Goal: Task Accomplishment & Management: Manage account settings

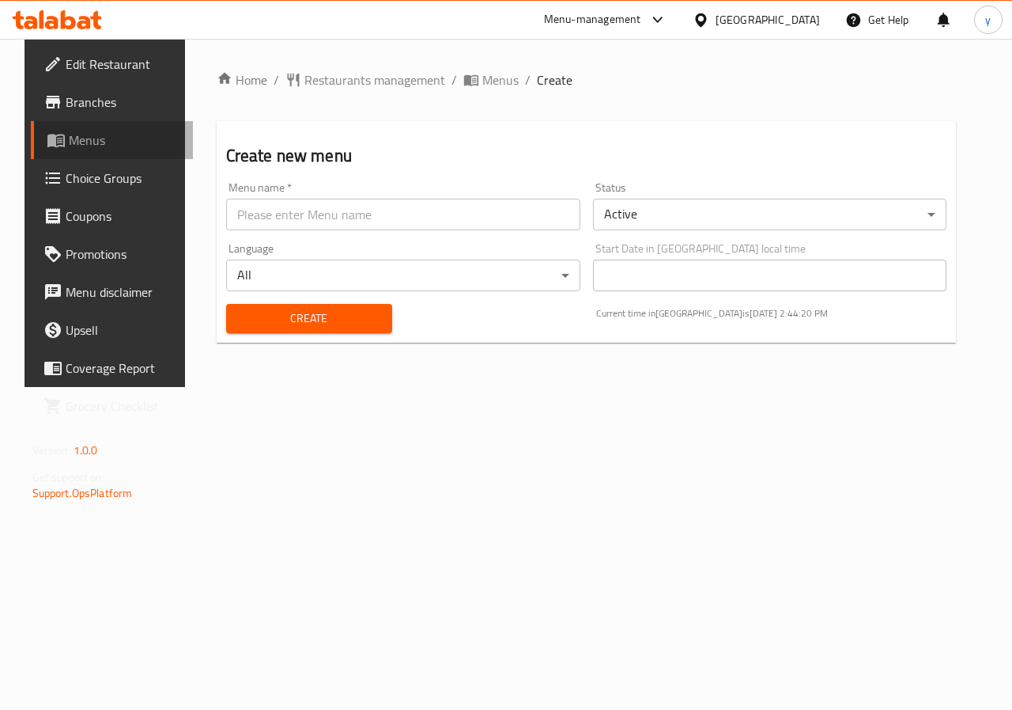
click at [82, 151] on link "Menus" at bounding box center [112, 140] width 163 height 38
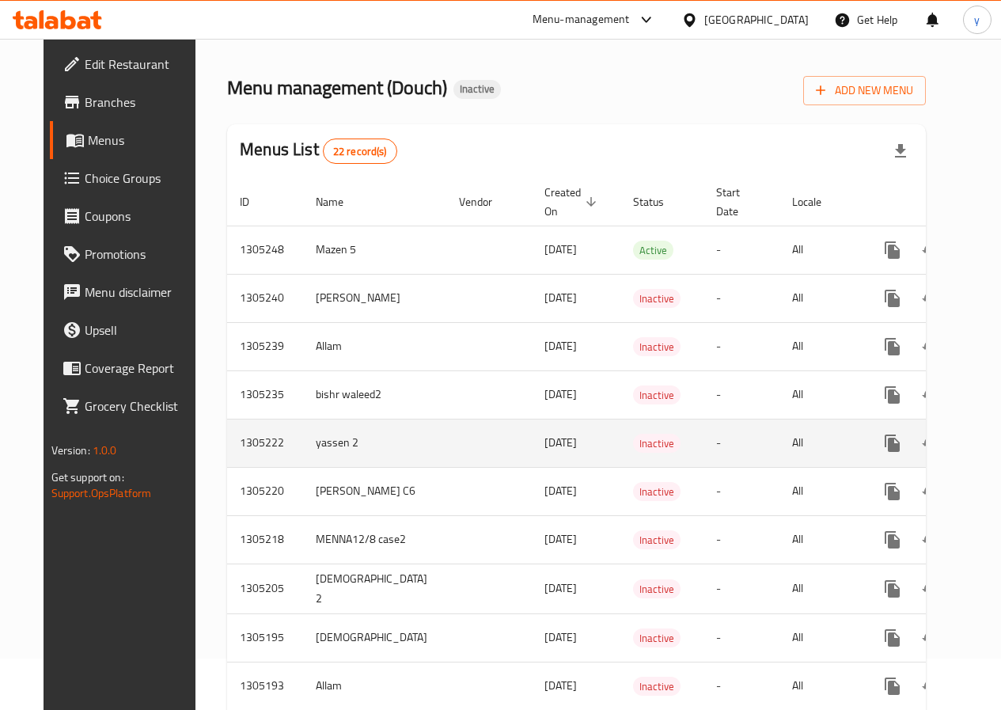
scroll to position [79, 0]
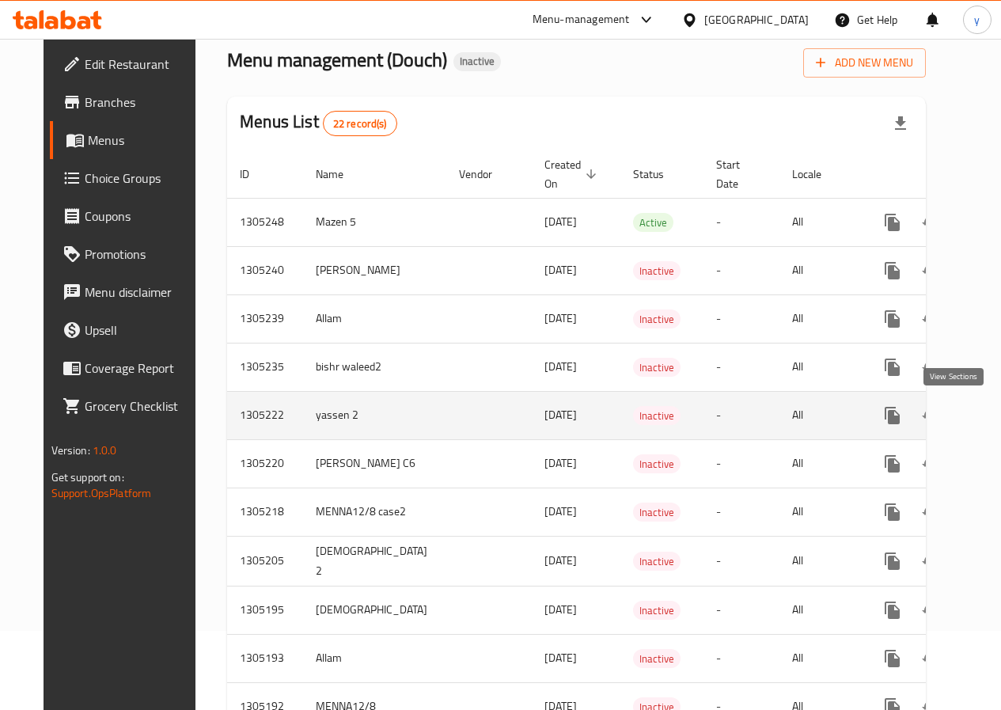
click at [999, 414] on icon "enhanced table" at bounding box center [1006, 415] width 14 height 14
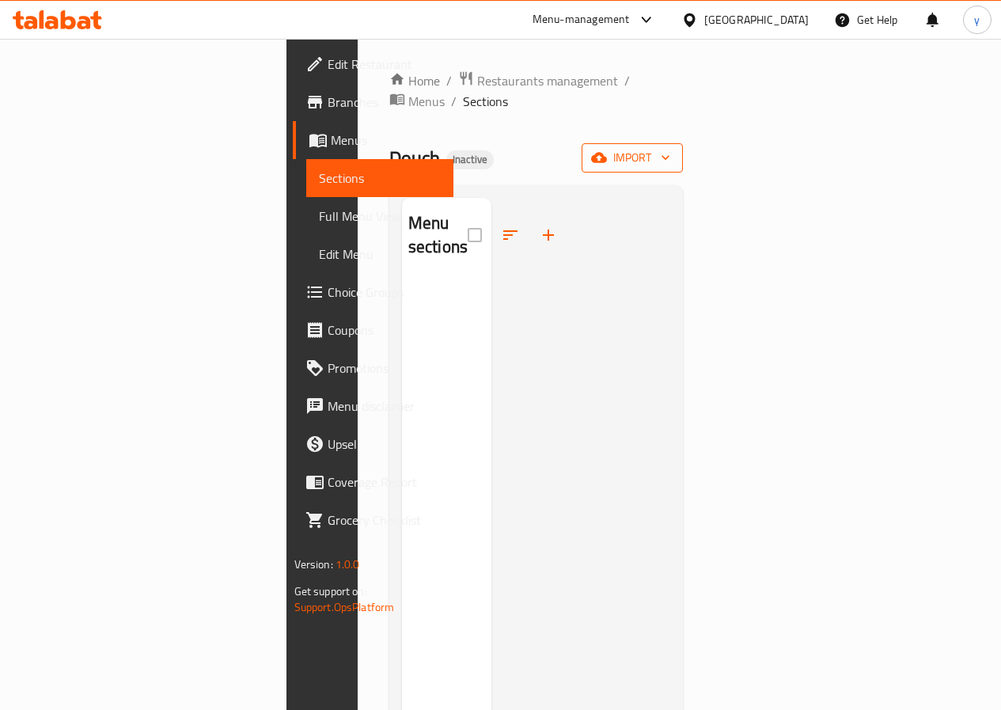
click at [670, 148] on span "import" at bounding box center [632, 158] width 76 height 20
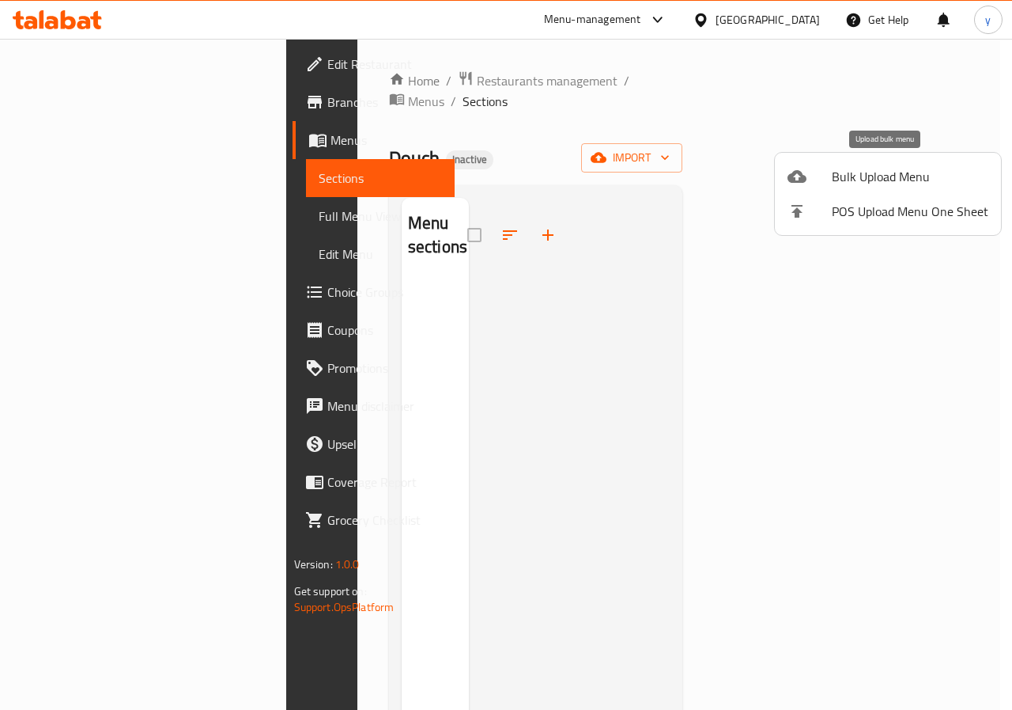
click at [844, 176] on span "Bulk Upload Menu" at bounding box center [910, 176] width 157 height 19
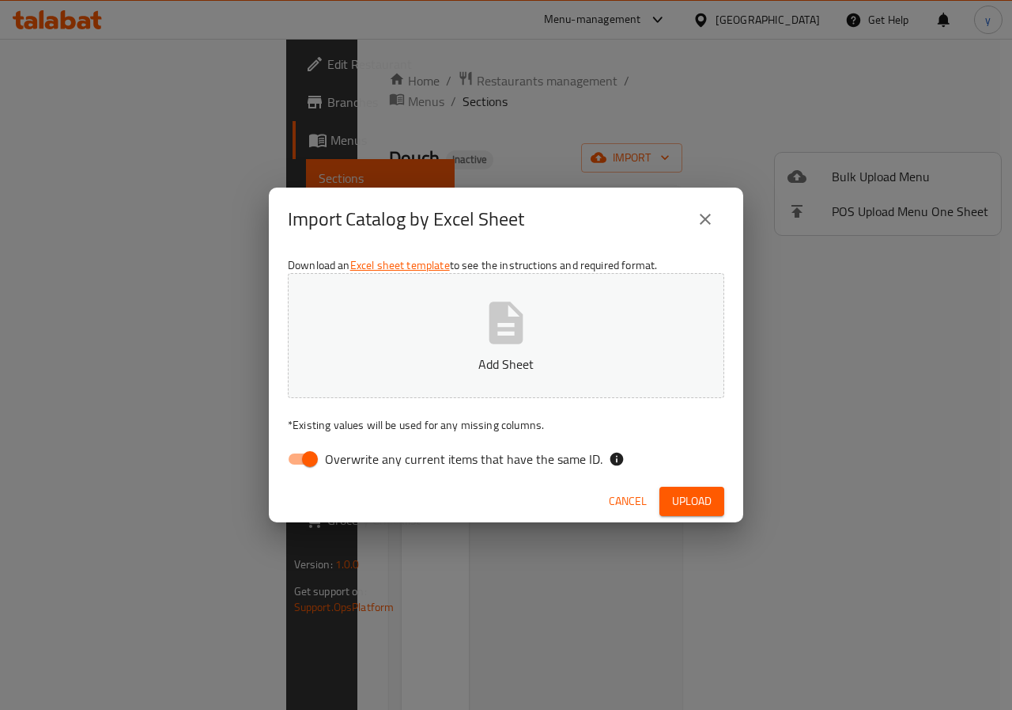
click at [297, 456] on input "Overwrite any current items that have the same ID." at bounding box center [310, 459] width 90 height 30
checkbox input "false"
click at [513, 306] on icon "button" at bounding box center [507, 322] width 34 height 42
click at [691, 506] on span "Upload" at bounding box center [692, 501] width 40 height 20
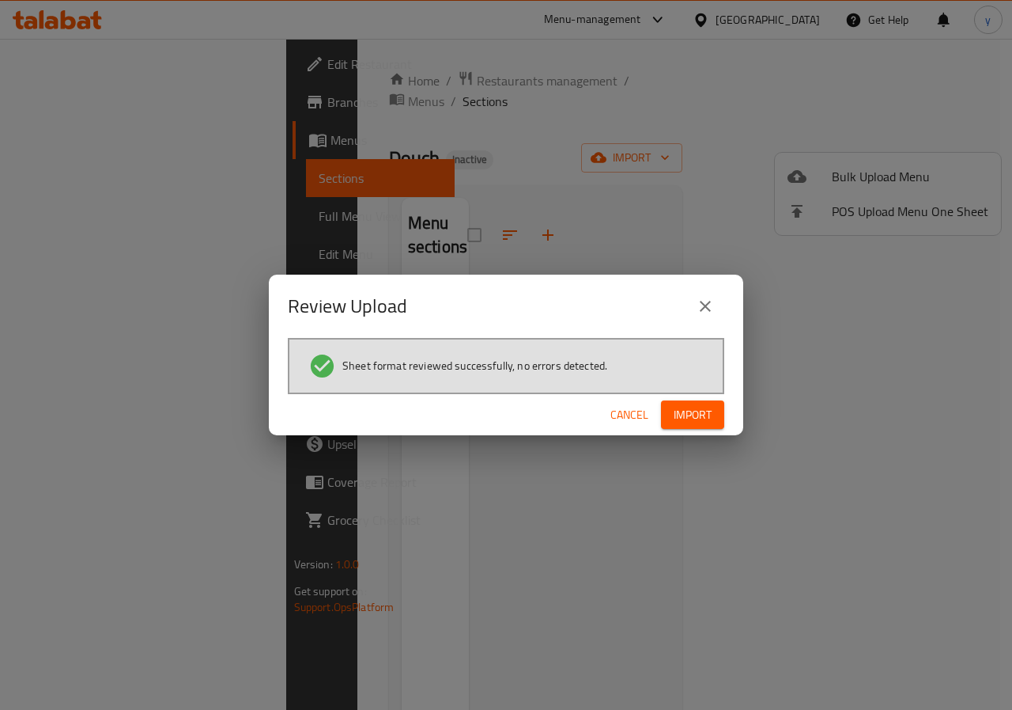
click at [705, 411] on span "Import" at bounding box center [693, 415] width 38 height 20
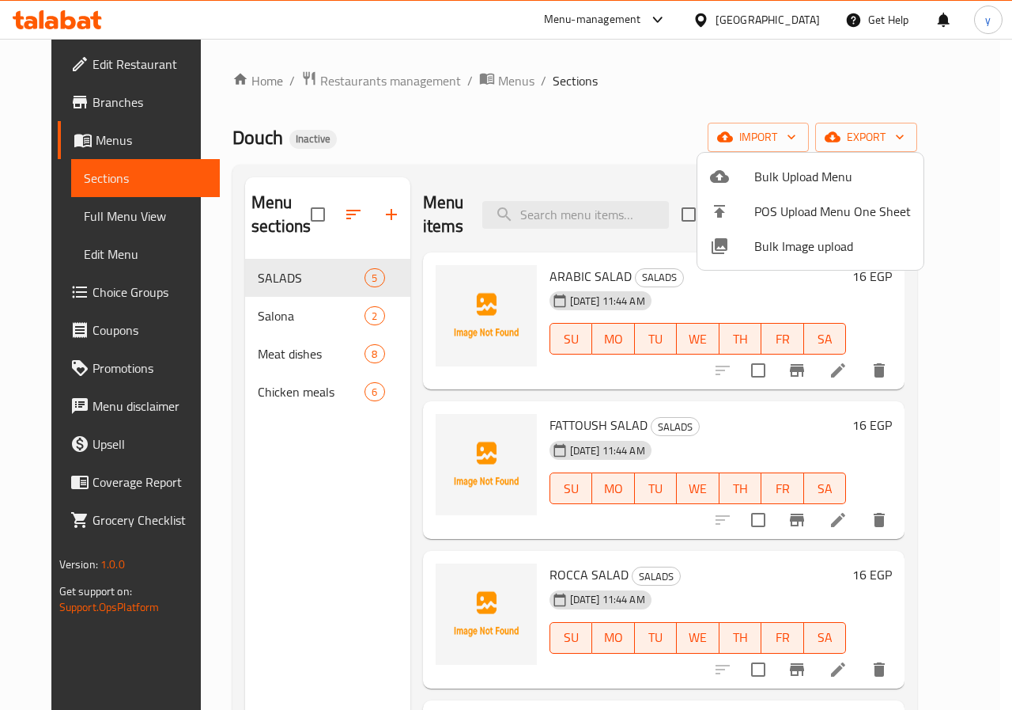
click at [278, 317] on div at bounding box center [506, 355] width 1012 height 710
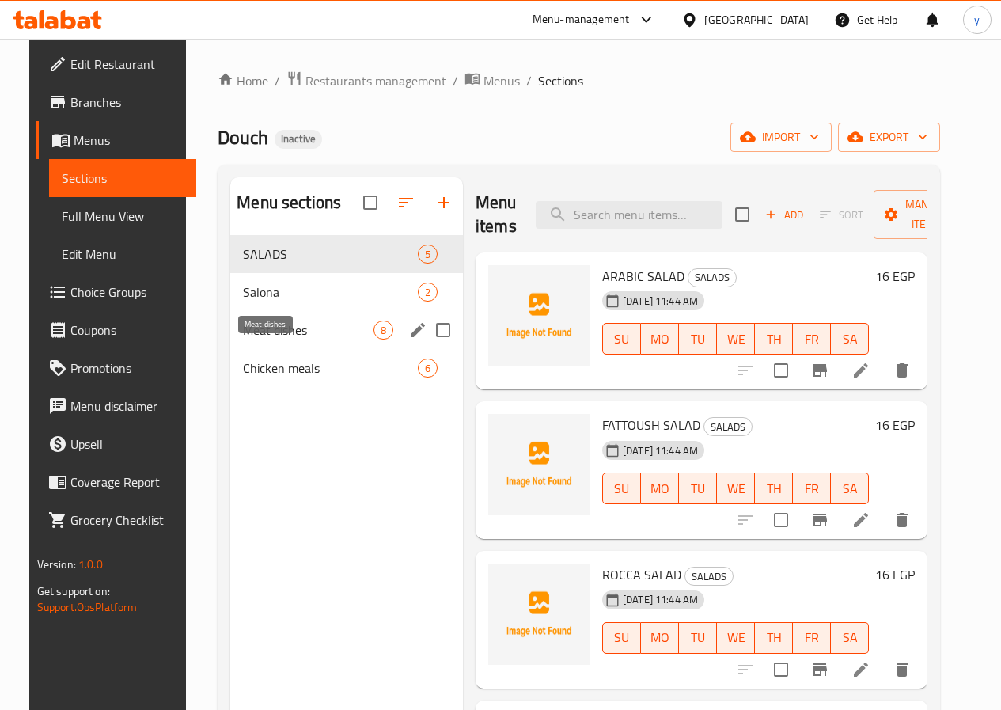
click at [271, 339] on span "Meat dishes" at bounding box center [308, 329] width 131 height 19
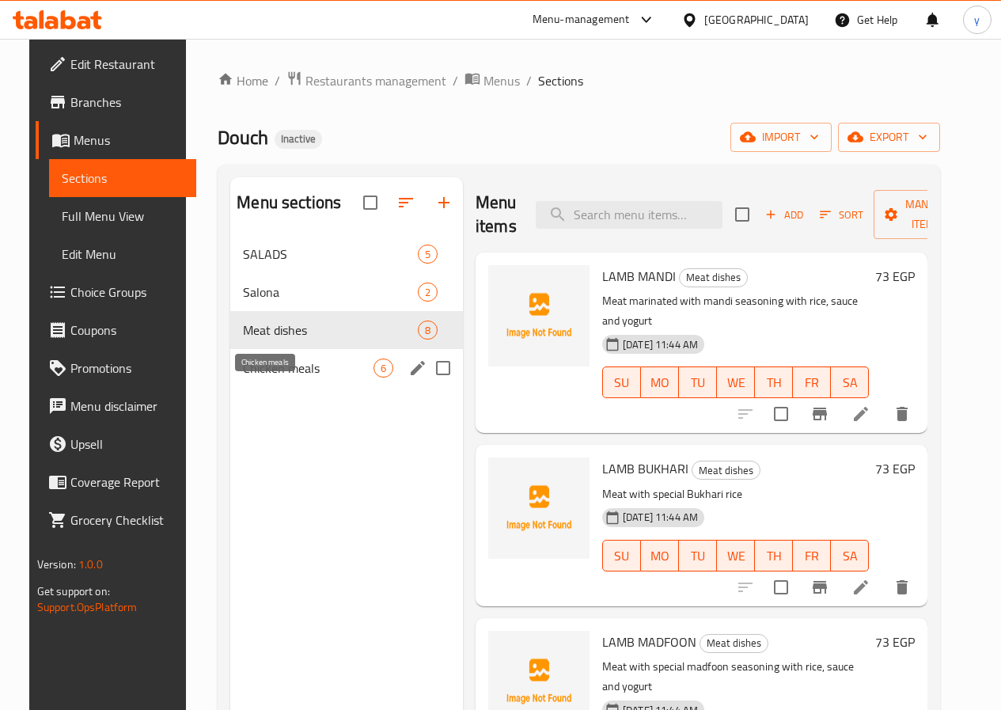
click at [269, 377] on span "Chicken meals" at bounding box center [308, 367] width 131 height 19
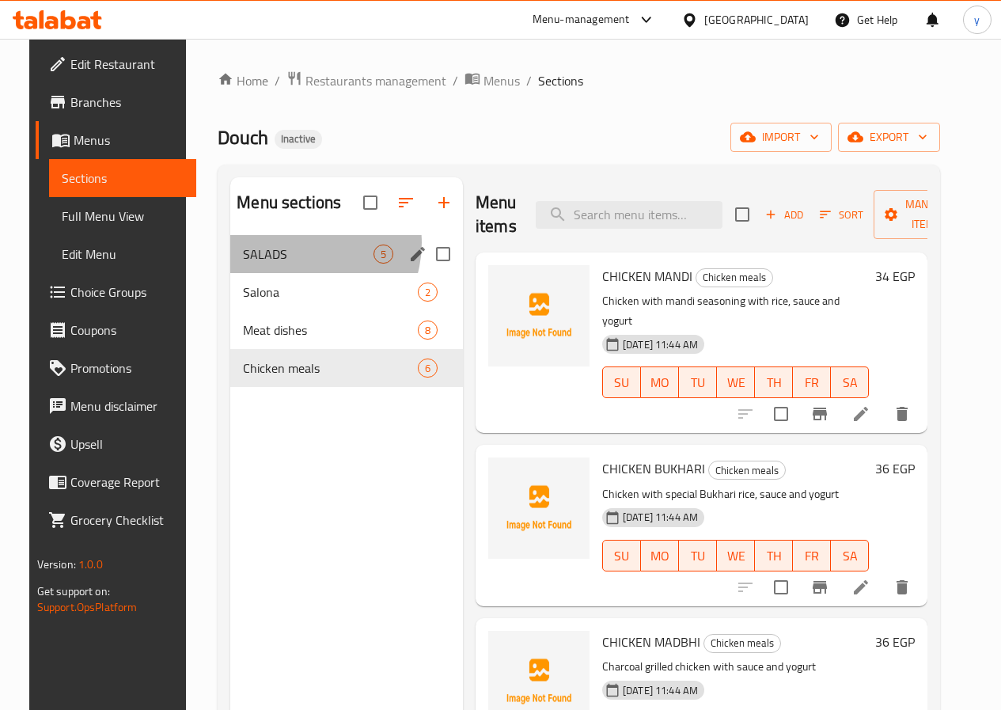
click at [284, 267] on div "SALADS 5" at bounding box center [346, 254] width 233 height 38
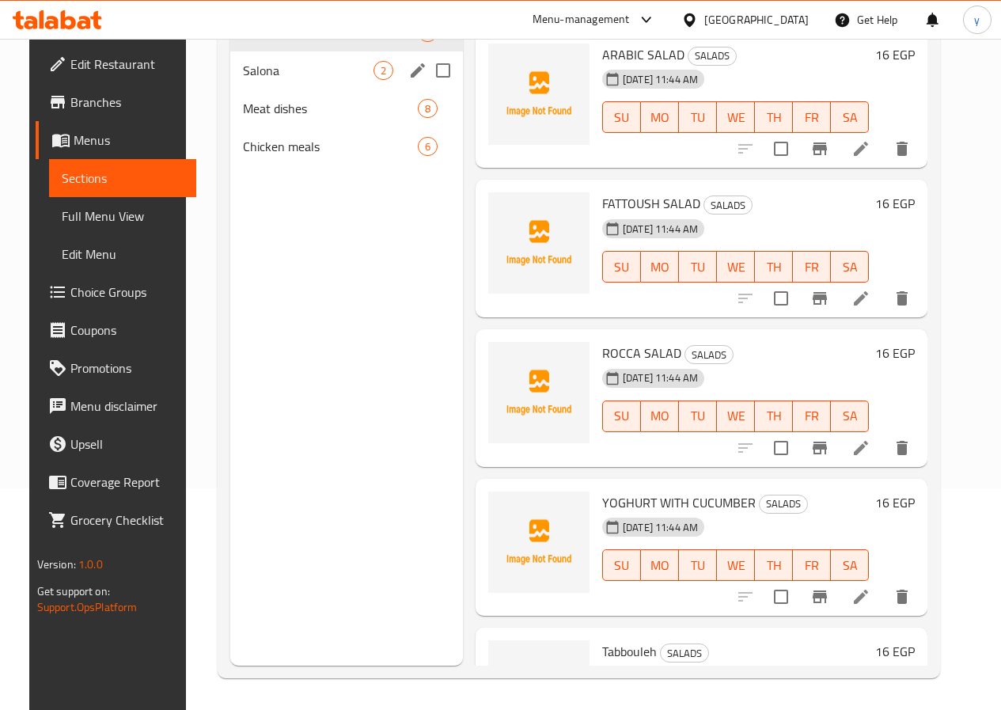
click at [269, 89] on div "Salona 2" at bounding box center [346, 70] width 233 height 38
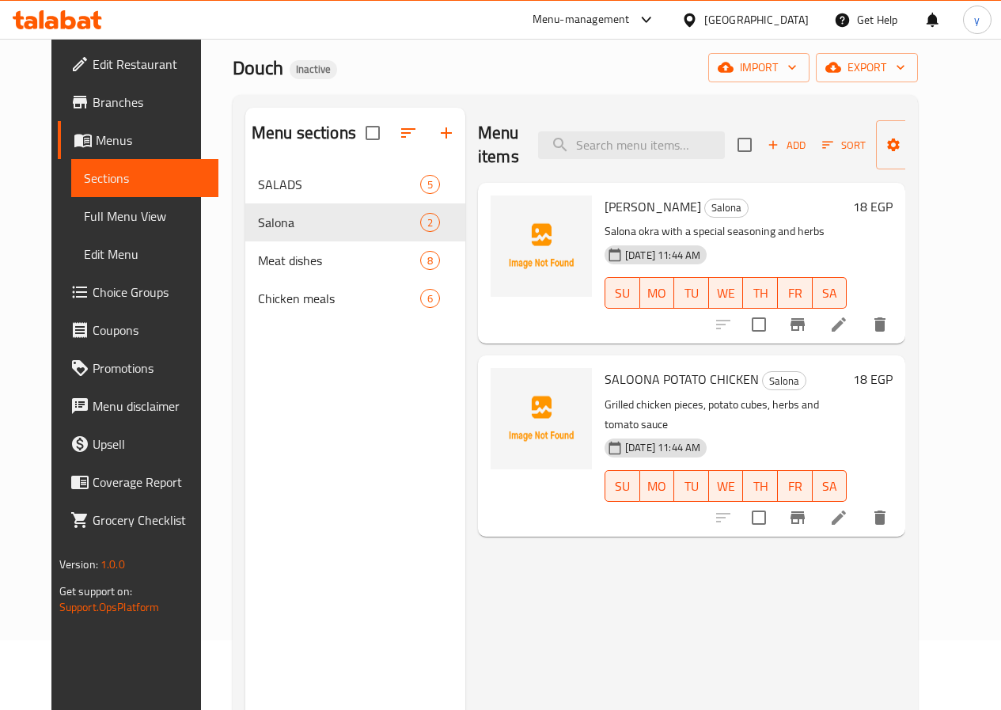
scroll to position [63, 0]
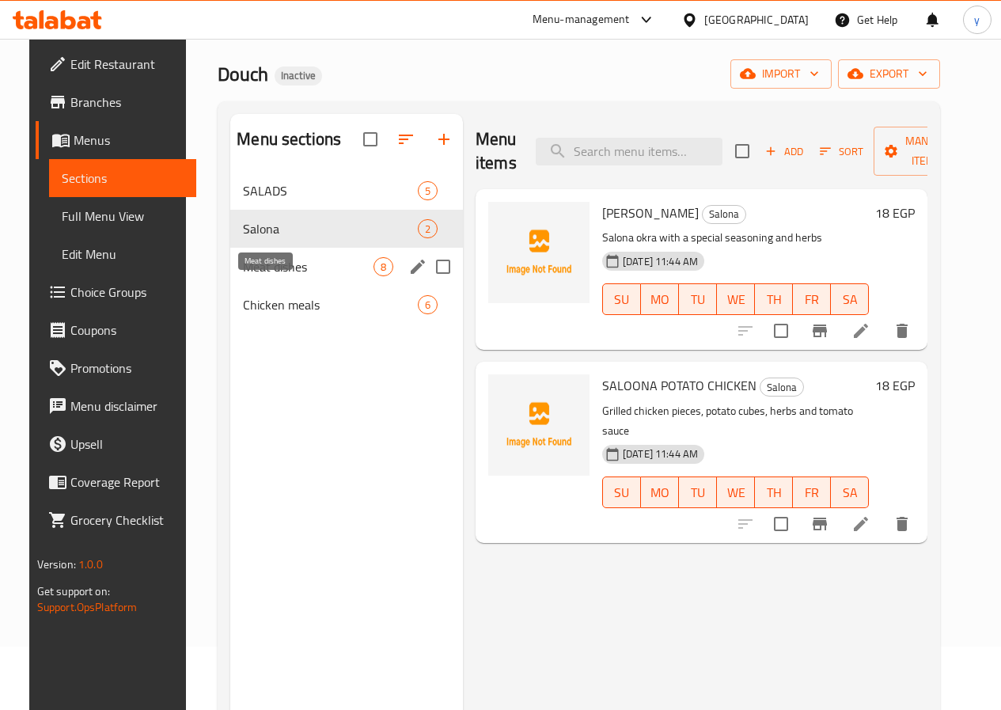
click at [270, 276] on span "Meat dishes" at bounding box center [308, 266] width 131 height 19
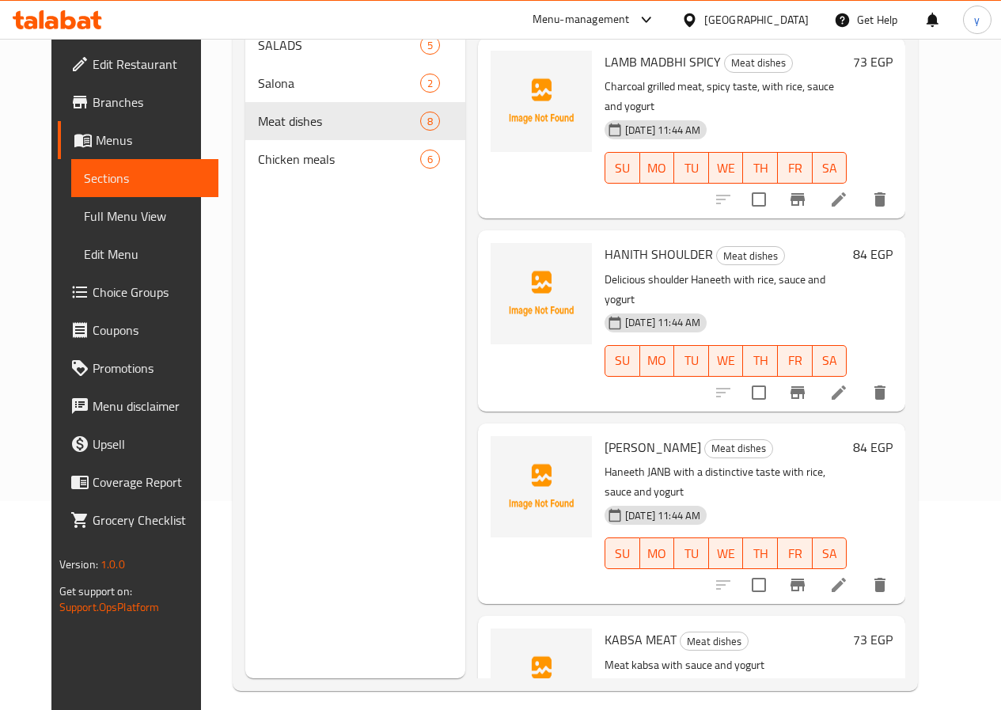
scroll to position [221, 0]
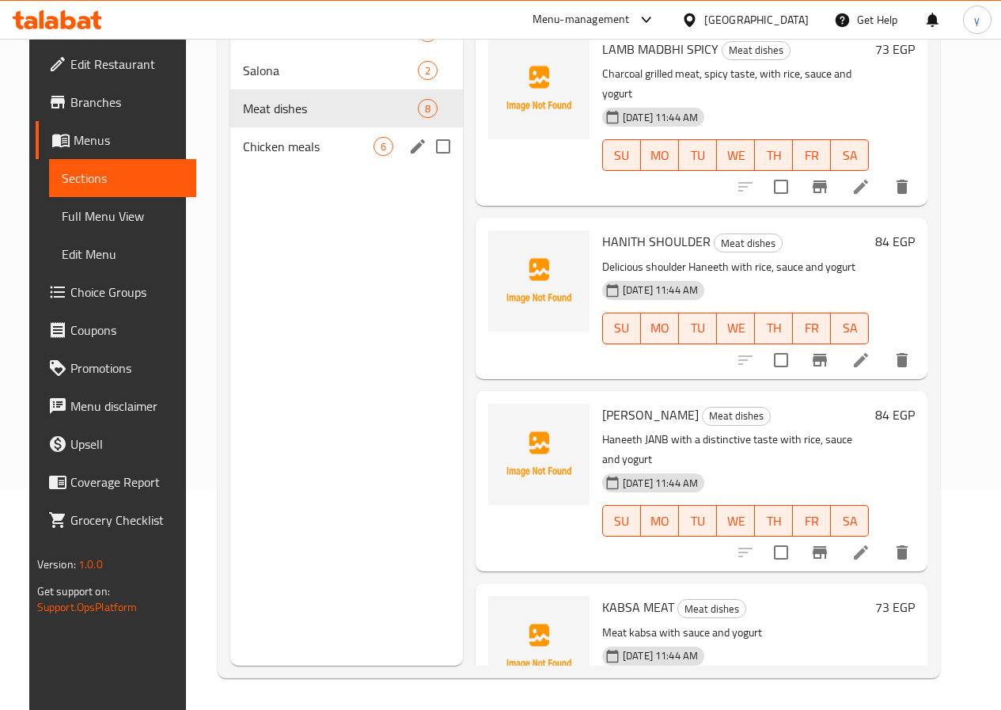
click at [243, 156] on span "Chicken meals" at bounding box center [308, 146] width 131 height 19
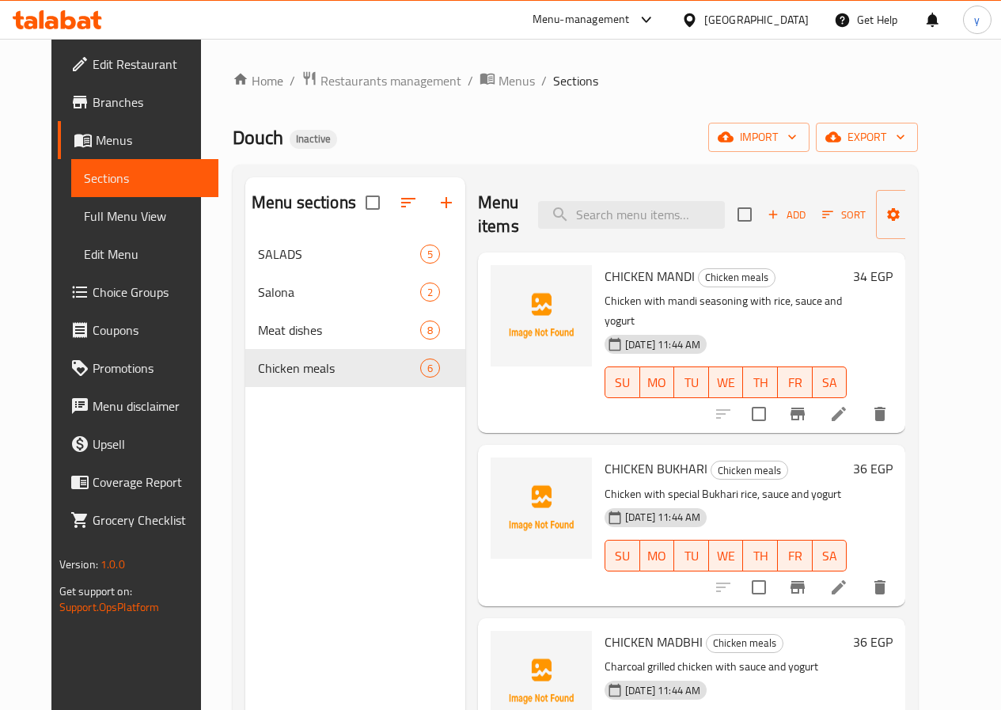
click at [96, 141] on span "Menus" at bounding box center [151, 140] width 110 height 19
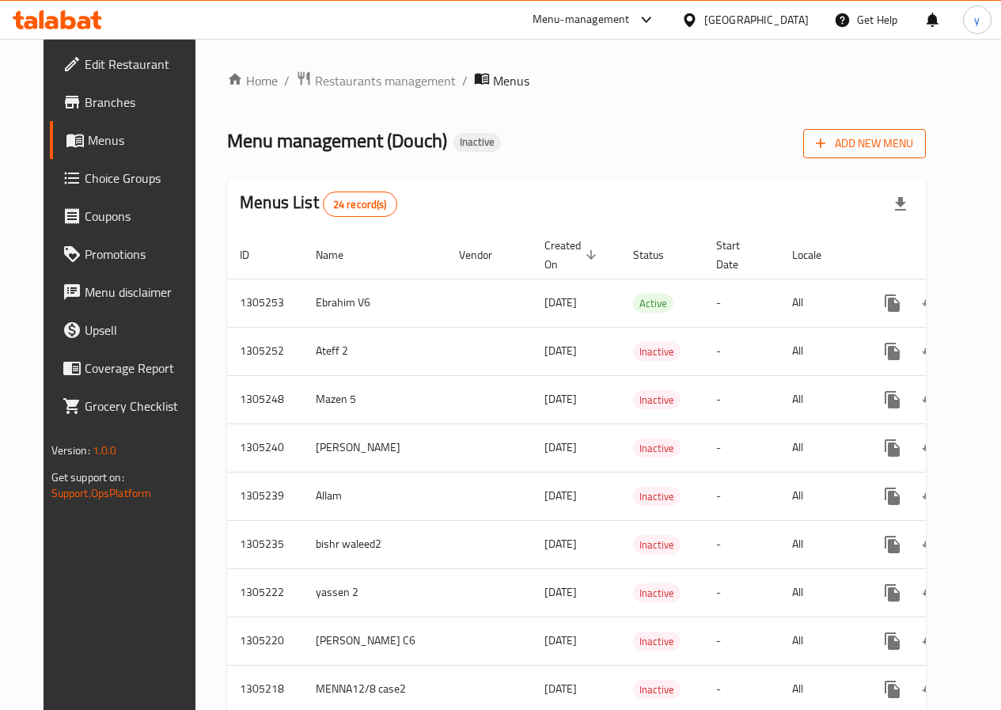
click at [913, 137] on span "Add New Menu" at bounding box center [864, 144] width 97 height 20
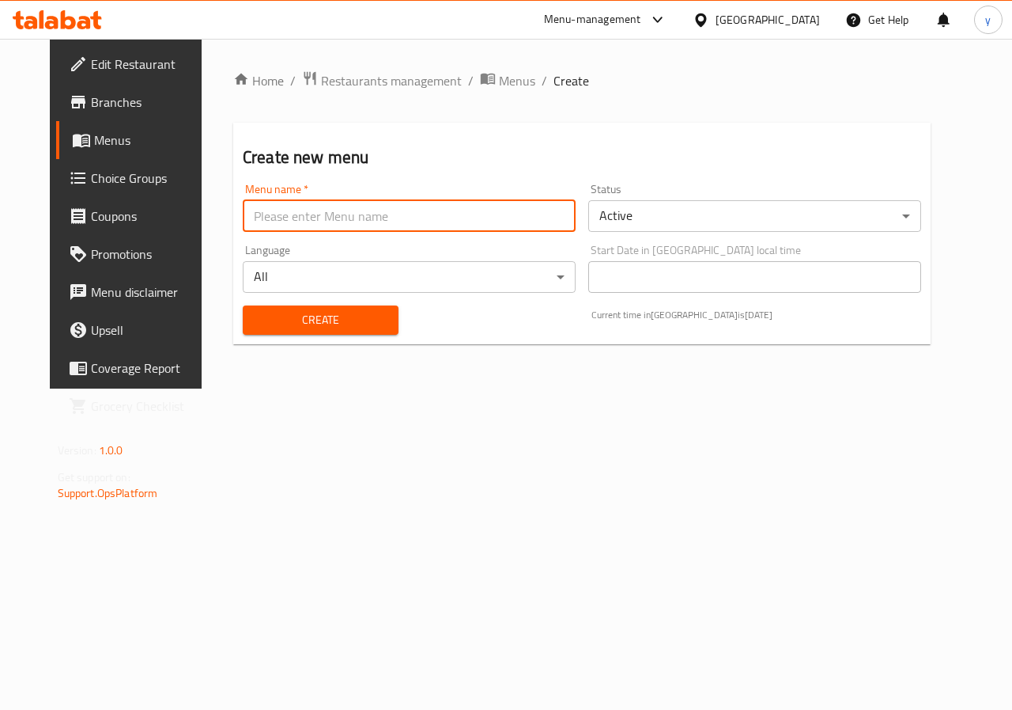
click at [325, 215] on input "text" at bounding box center [409, 216] width 333 height 32
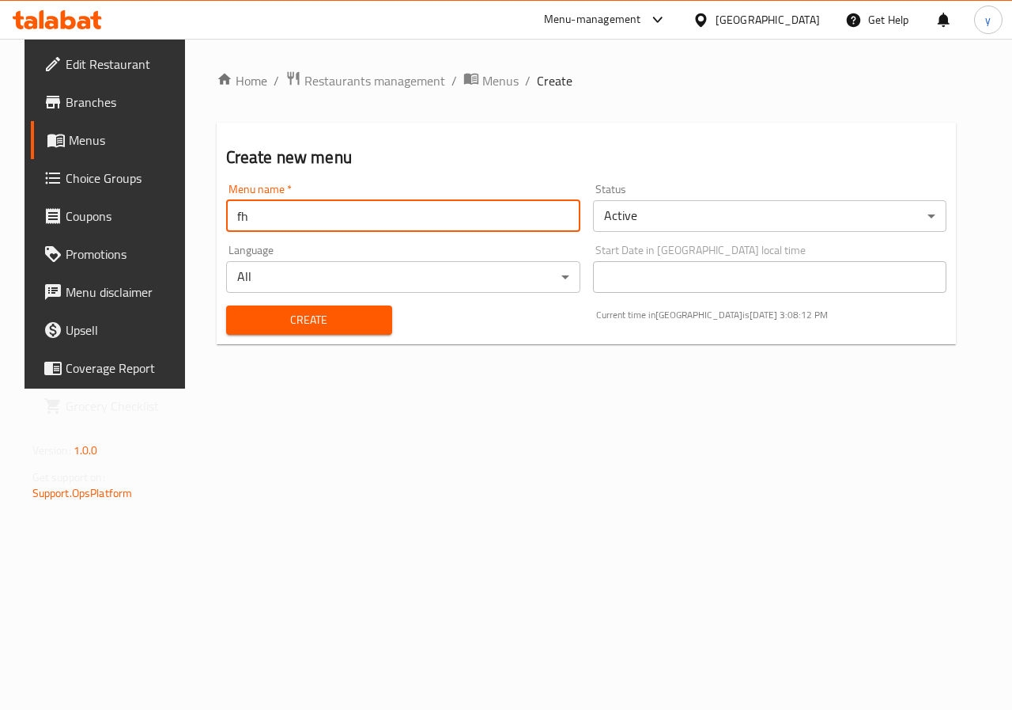
type input "f"
type input "yassen 3"
click at [321, 305] on button "Create" at bounding box center [309, 319] width 166 height 29
